Goal: Information Seeking & Learning: Learn about a topic

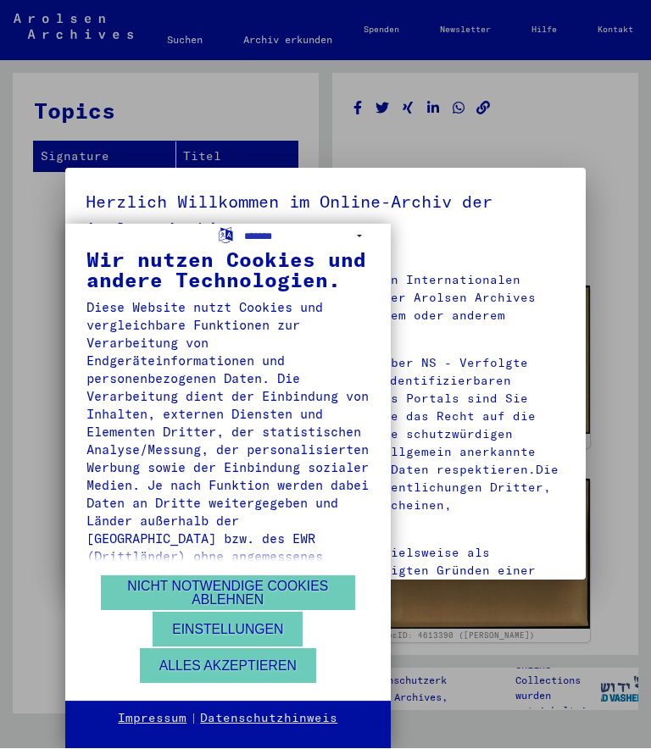
click at [328, 588] on button "Nicht notwendige Cookies ablehnen" at bounding box center [228, 593] width 254 height 35
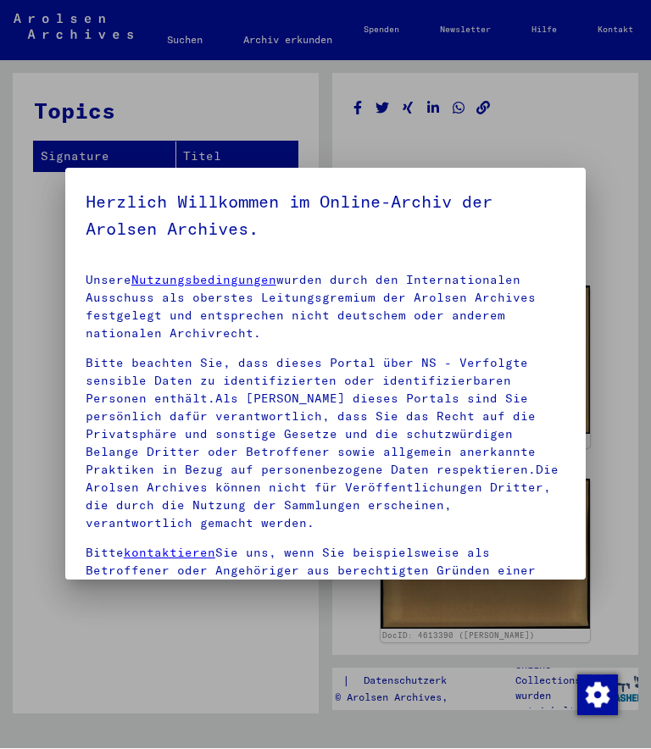
scroll to position [-1, 0]
click at [608, 273] on div at bounding box center [325, 374] width 651 height 749
click at [615, 243] on div at bounding box center [325, 374] width 651 height 749
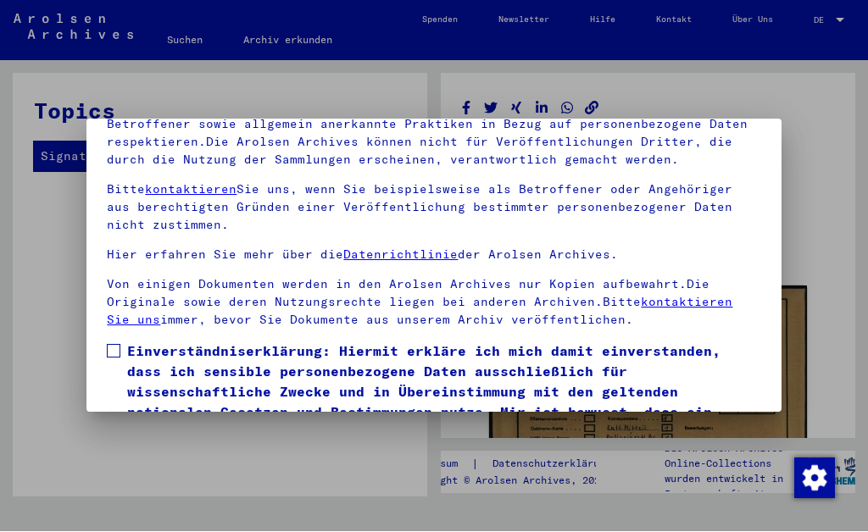
scroll to position [124, 0]
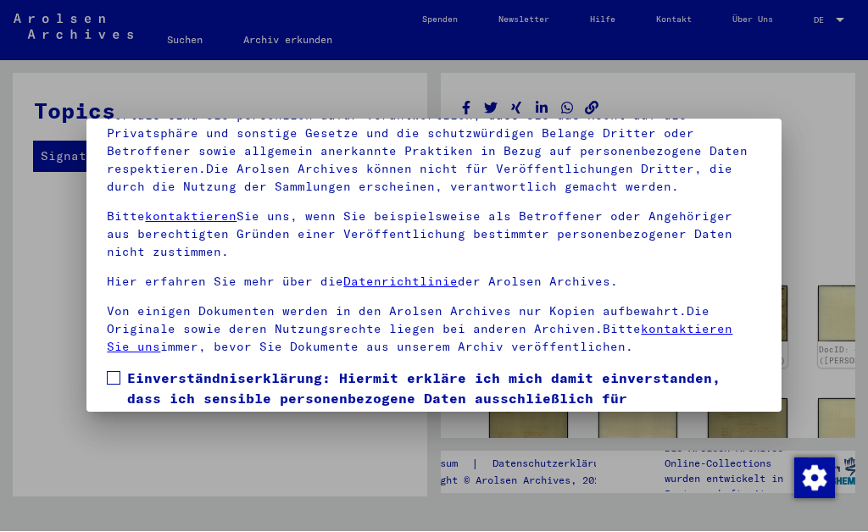
click at [119, 372] on span at bounding box center [114, 379] width 14 height 14
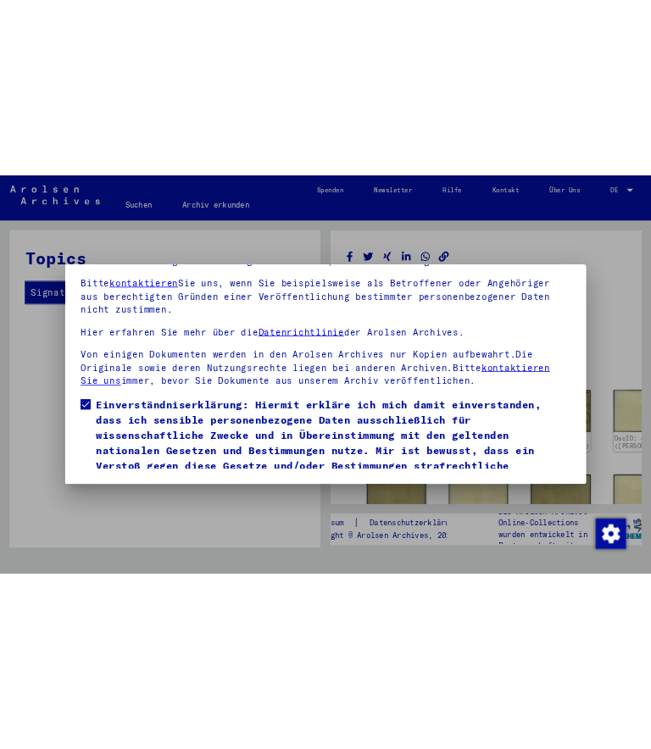
scroll to position [185, 0]
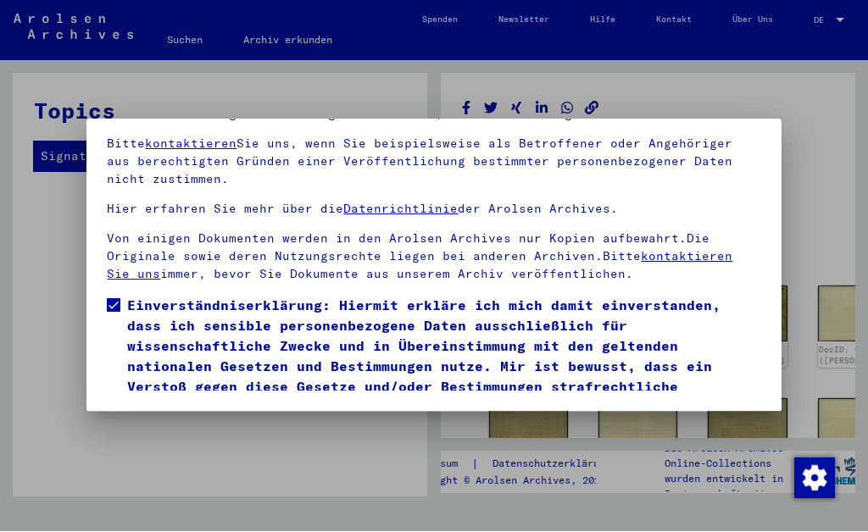
click at [189, 426] on button "Ich stimme zu" at bounding box center [171, 442] width 128 height 32
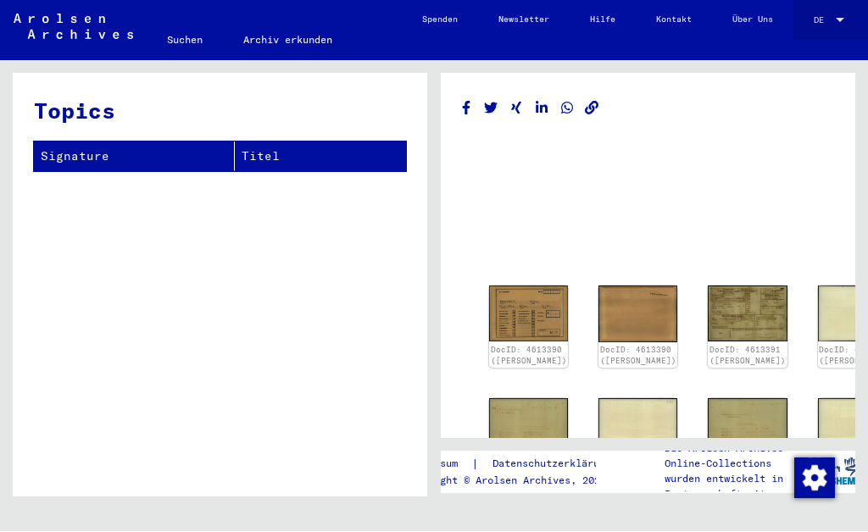
click at [650, 21] on div at bounding box center [840, 21] width 8 height 4
click at [650, 21] on span "English" at bounding box center [802, 20] width 36 height 11
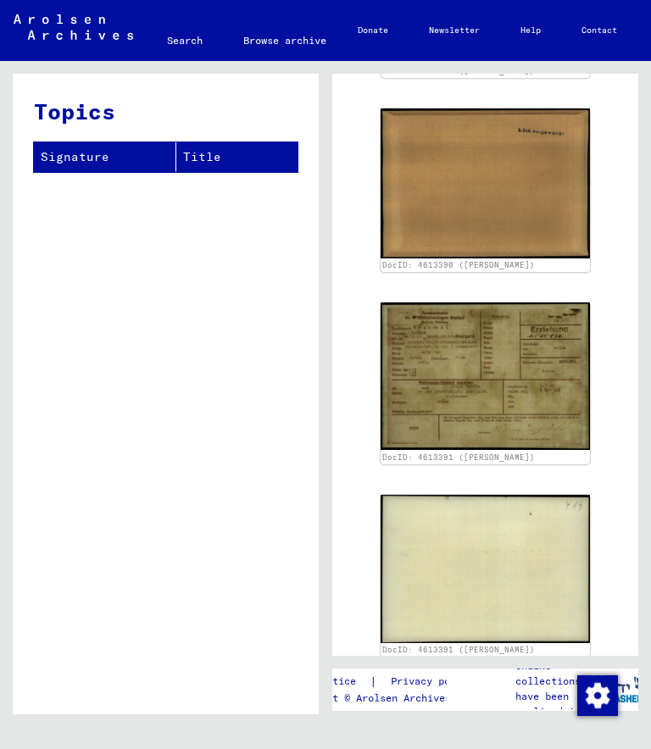
scroll to position [373, 0]
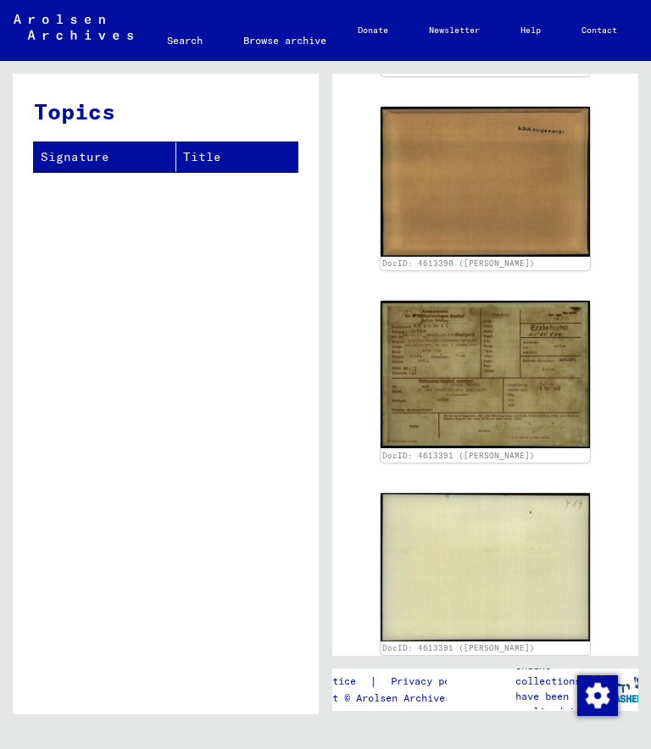
click at [536, 364] on img at bounding box center [485, 374] width 209 height 147
click at [529, 399] on img at bounding box center [485, 374] width 209 height 147
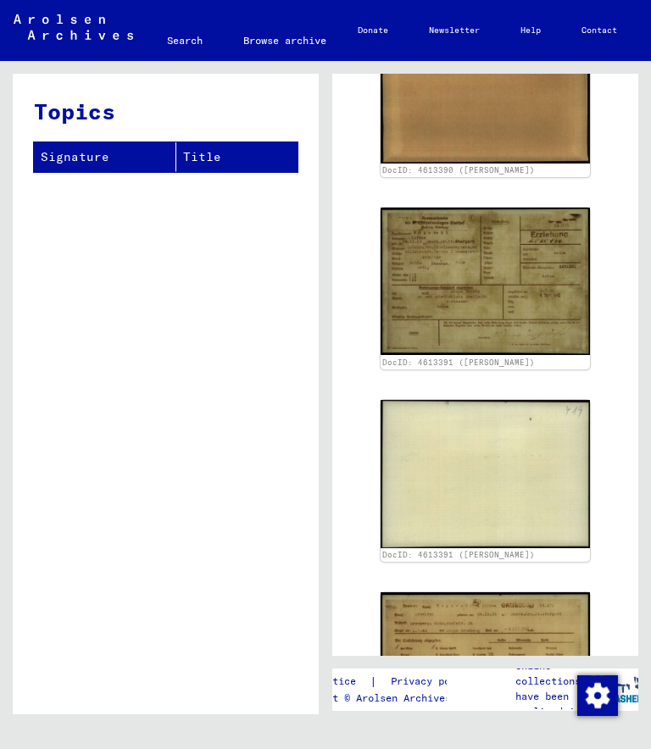
scroll to position [465, 0]
click at [547, 283] on img at bounding box center [485, 281] width 209 height 147
click at [549, 285] on img at bounding box center [485, 281] width 209 height 147
click at [558, 283] on img at bounding box center [485, 281] width 209 height 147
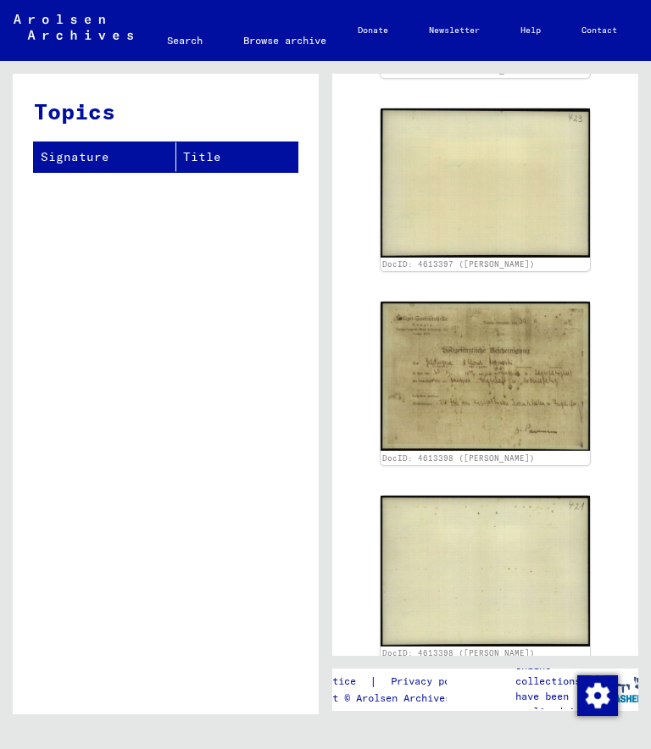
scroll to position [36, -1]
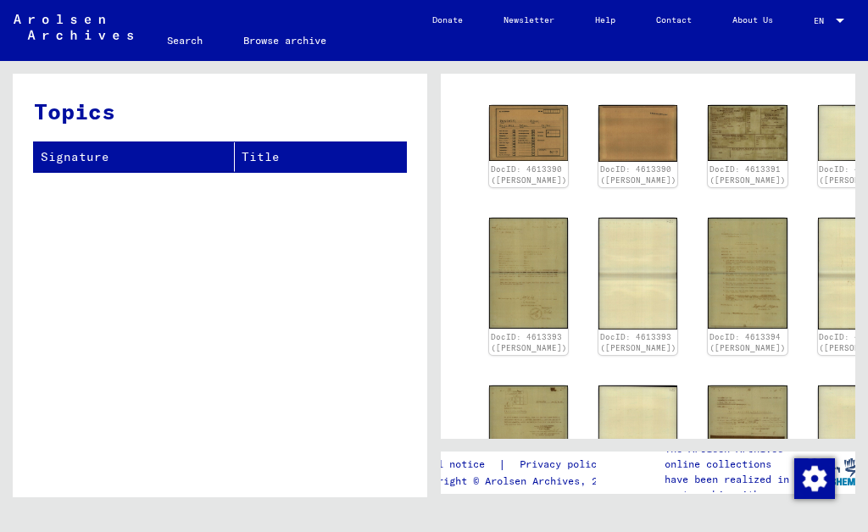
click at [510, 105] on img at bounding box center [528, 133] width 79 height 56
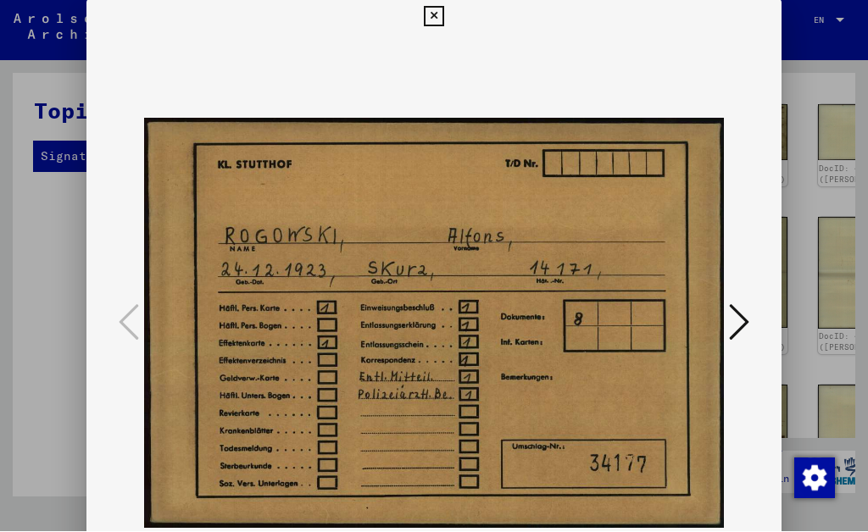
click at [650, 328] on icon at bounding box center [739, 323] width 20 height 41
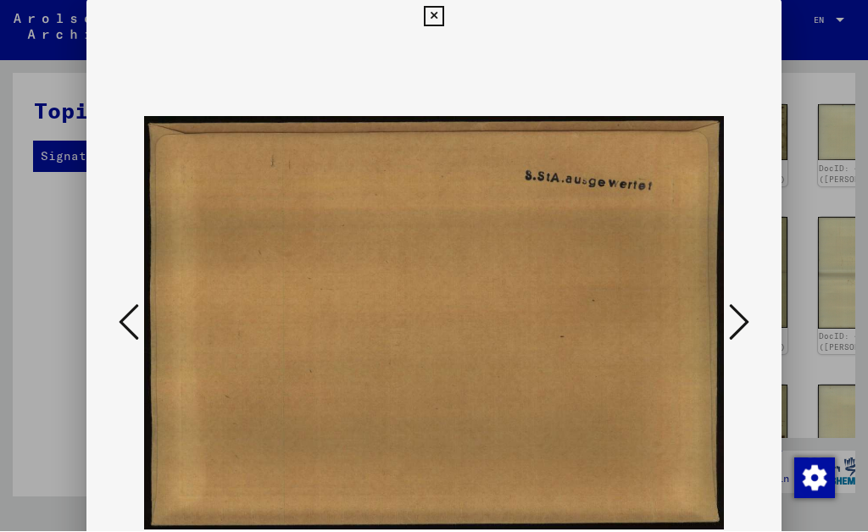
click at [650, 315] on icon at bounding box center [739, 323] width 20 height 41
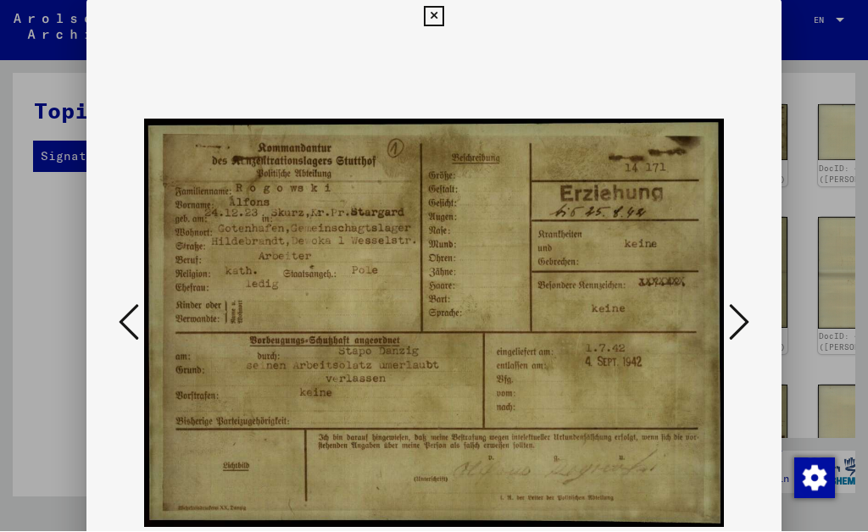
click at [650, 319] on icon at bounding box center [739, 323] width 20 height 41
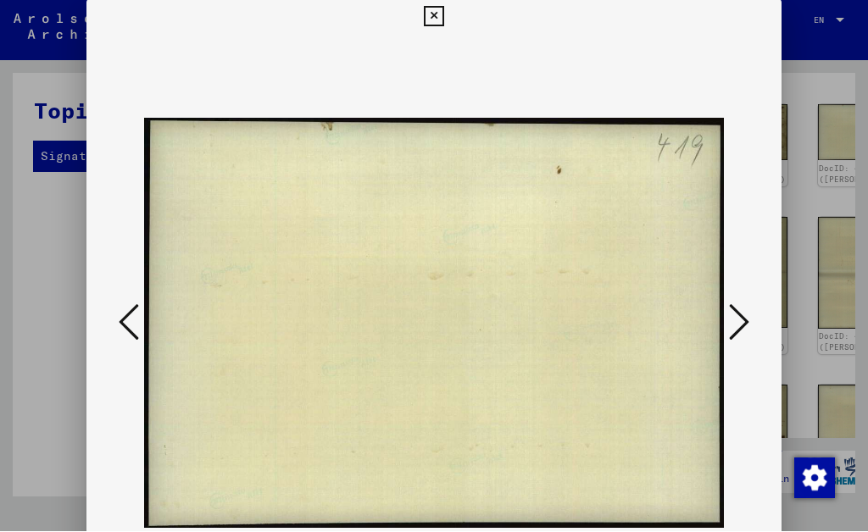
click at [650, 320] on icon at bounding box center [739, 323] width 20 height 41
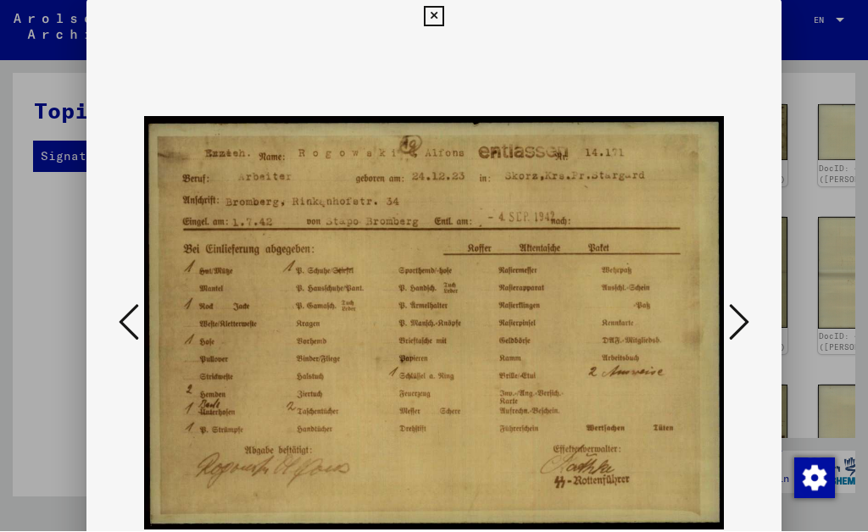
click at [650, 326] on icon at bounding box center [739, 323] width 20 height 41
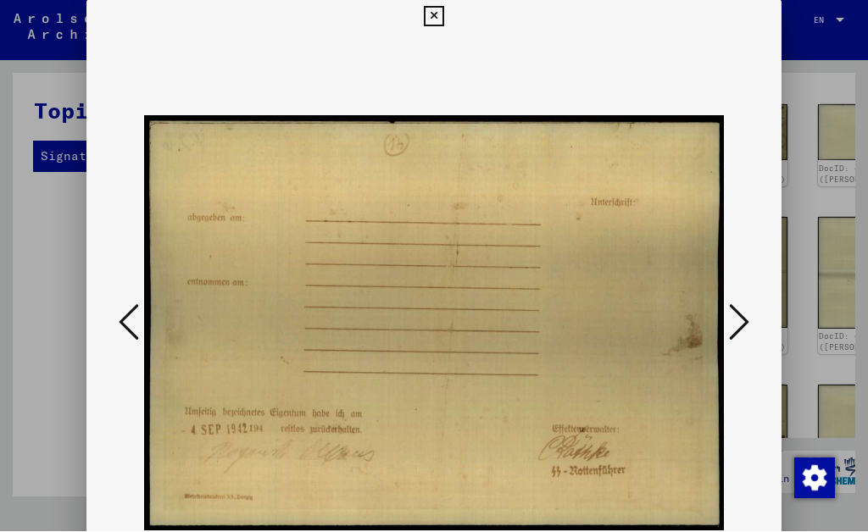
click at [650, 322] on icon at bounding box center [739, 323] width 20 height 41
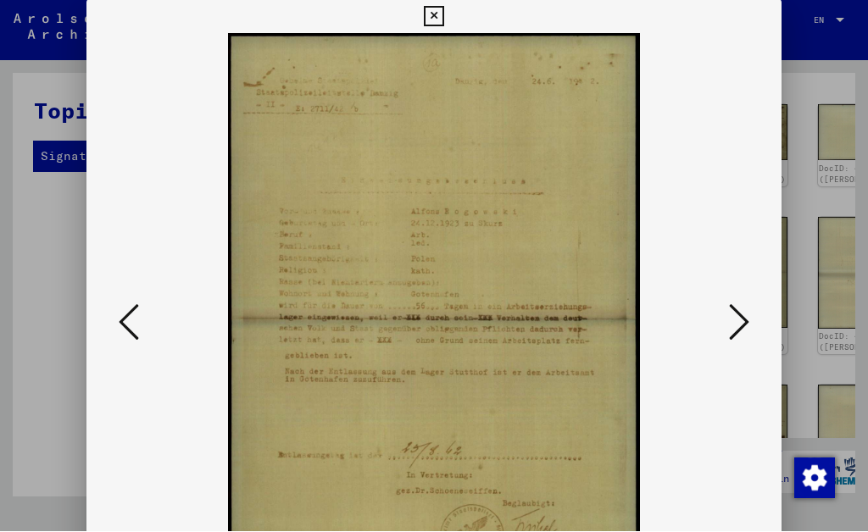
click at [650, 318] on icon at bounding box center [739, 323] width 20 height 41
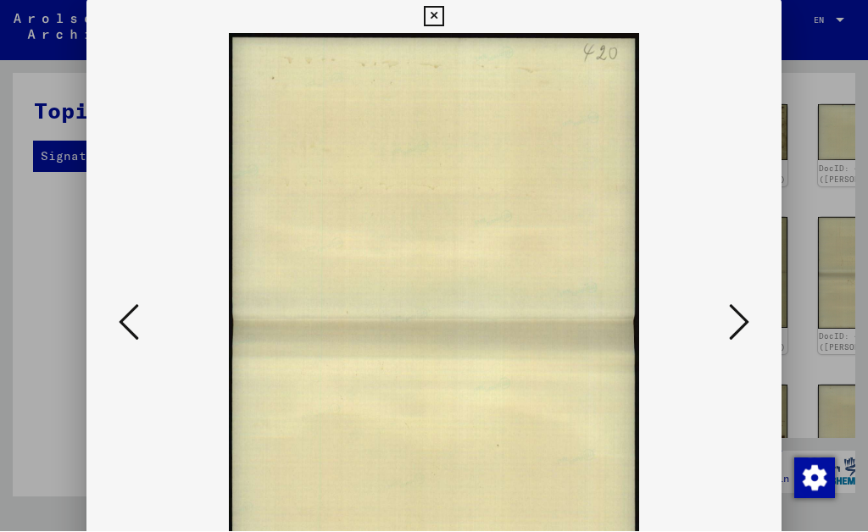
click at [650, 321] on icon at bounding box center [739, 323] width 20 height 41
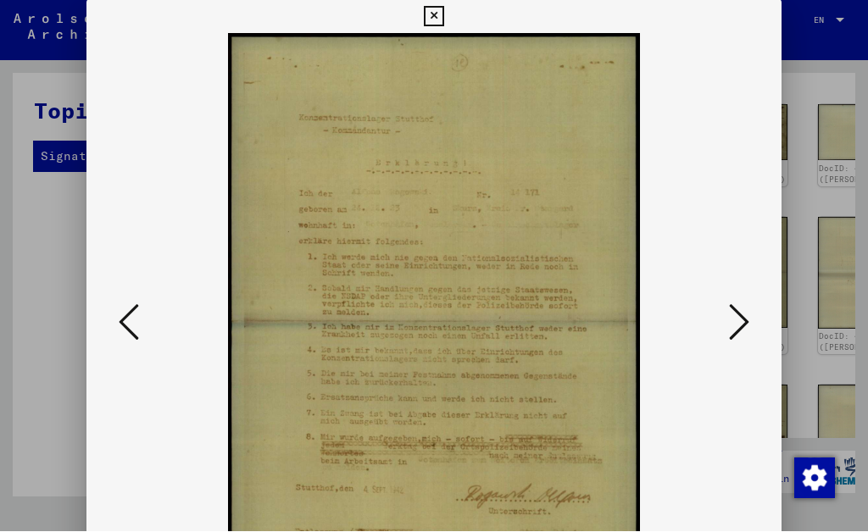
click at [650, 321] on icon at bounding box center [739, 323] width 20 height 41
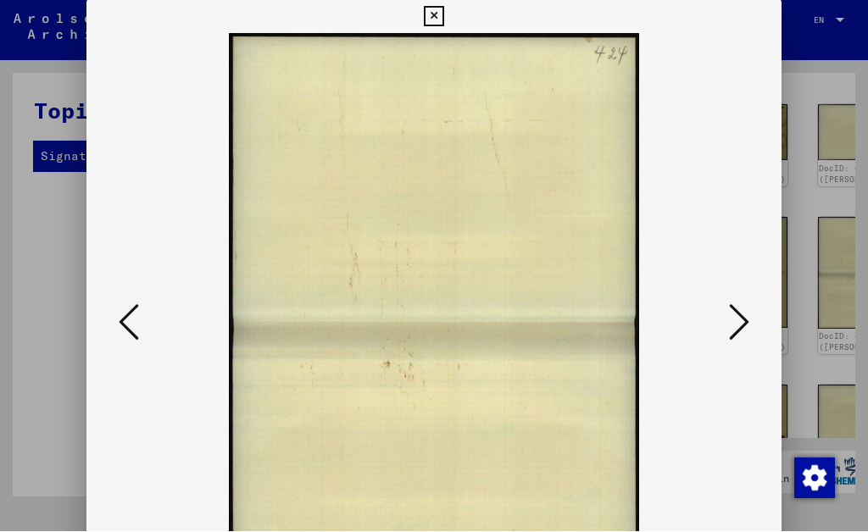
click at [650, 327] on icon at bounding box center [739, 323] width 20 height 41
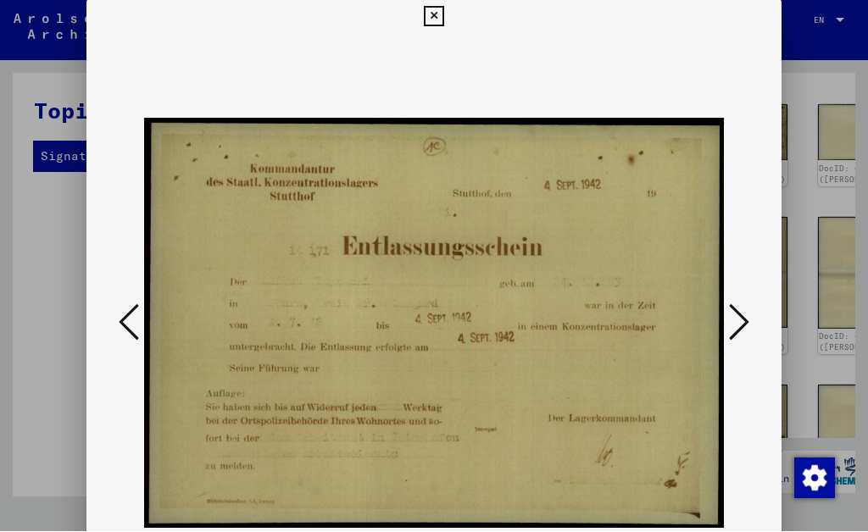
click at [650, 337] on icon at bounding box center [739, 323] width 20 height 41
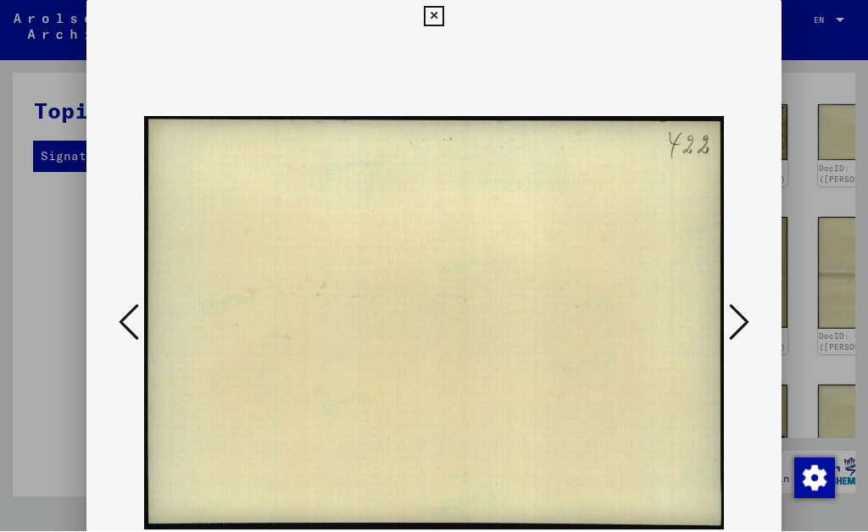
click at [650, 327] on icon at bounding box center [739, 323] width 20 height 41
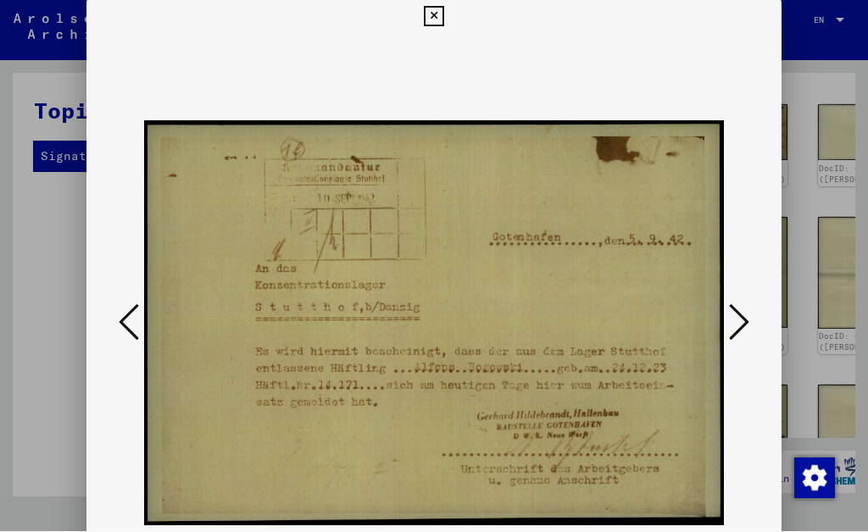
click at [650, 320] on icon at bounding box center [739, 323] width 20 height 41
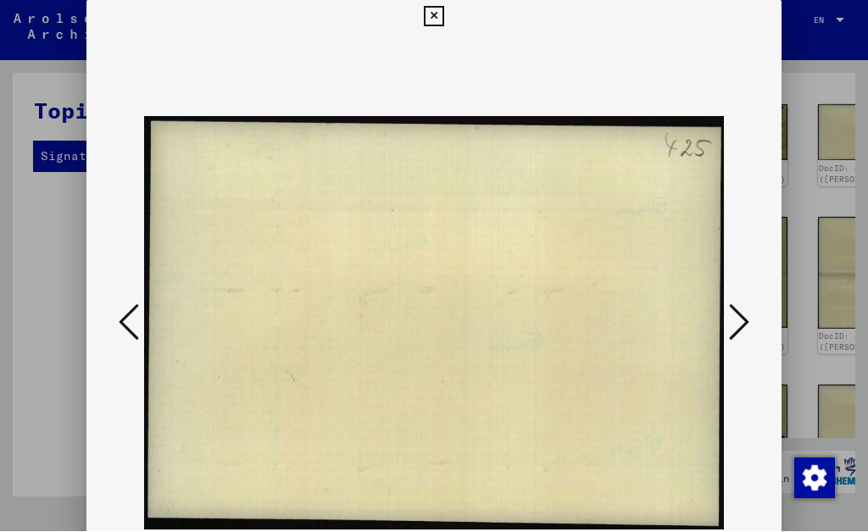
click at [650, 325] on icon at bounding box center [739, 323] width 20 height 41
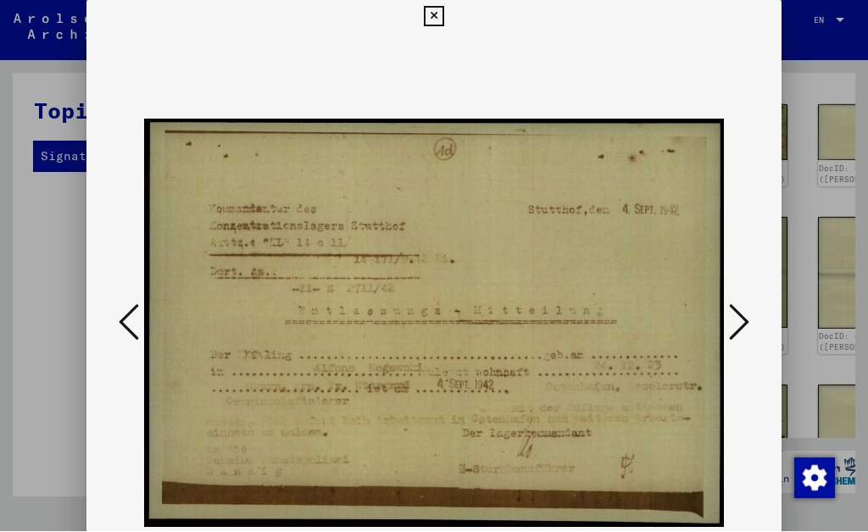
click at [443, 16] on icon at bounding box center [433, 17] width 19 height 20
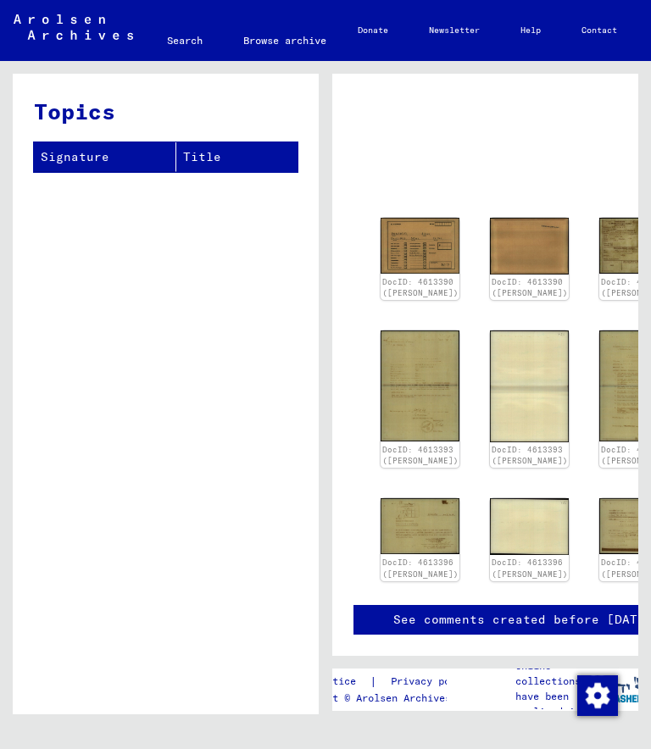
scroll to position [0, 0]
